Goal: Information Seeking & Learning: Learn about a topic

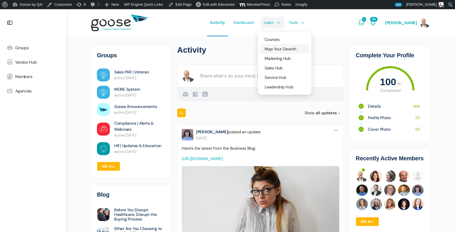
click at [277, 50] on span "Map Your Growth" at bounding box center [279, 48] width 31 height 5
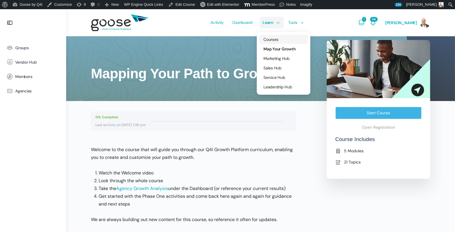
click at [276, 39] on span "Courses" at bounding box center [270, 39] width 15 height 5
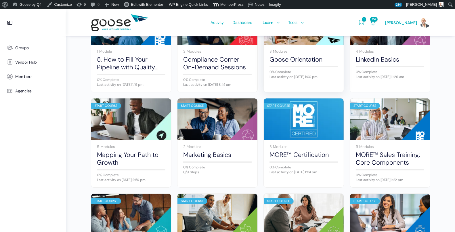
scroll to position [197, 0]
